Goal: Task Accomplishment & Management: Complete application form

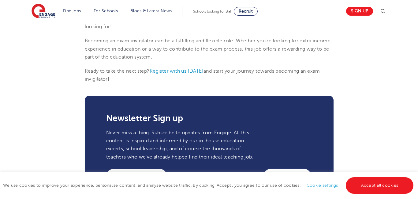
scroll to position [664, 0]
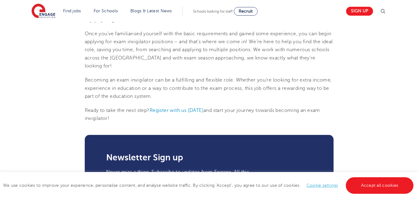
scroll to position [622, 0]
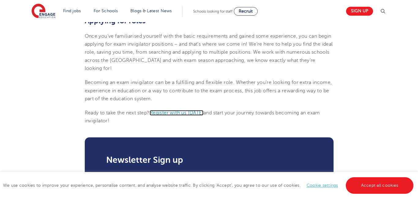
click at [176, 112] on span "Register with us [DATE]" at bounding box center [177, 113] width 54 height 6
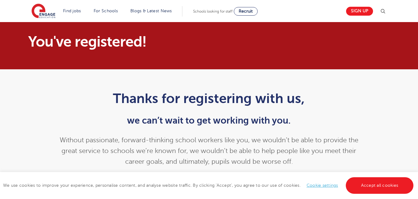
click at [315, 186] on link "Cookie settings" at bounding box center [323, 185] width 32 height 5
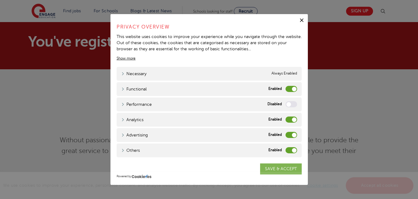
click at [282, 168] on link "SAVE & ACCEPT" at bounding box center [281, 168] width 42 height 11
